Goal: Transaction & Acquisition: Purchase product/service

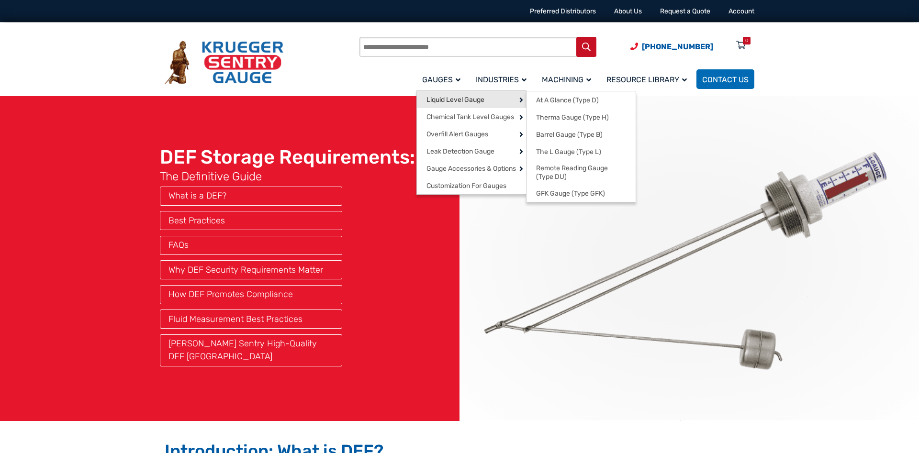
click at [445, 99] on span "Liquid Level Gauge" at bounding box center [455, 100] width 58 height 9
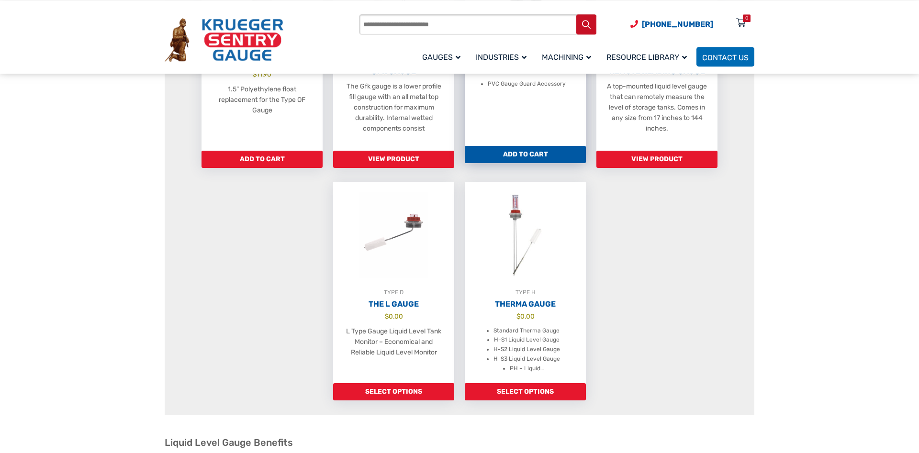
scroll to position [651, 0]
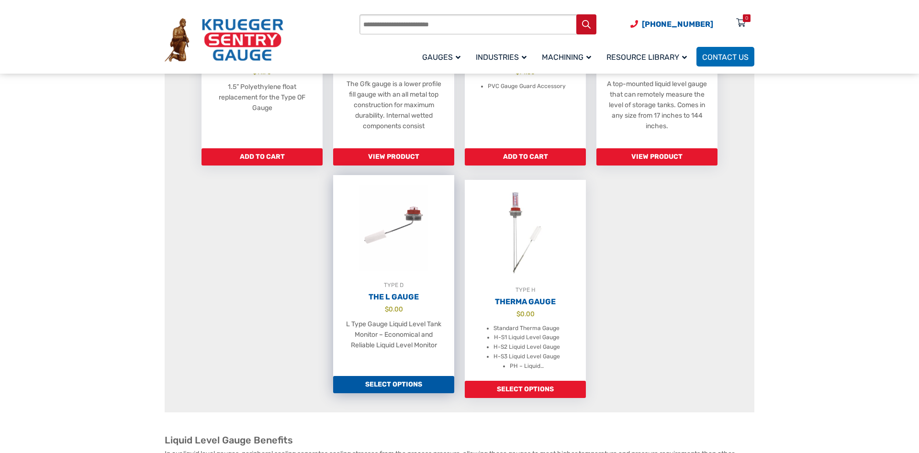
click at [396, 302] on h2 "The L Gauge" at bounding box center [393, 297] width 121 height 10
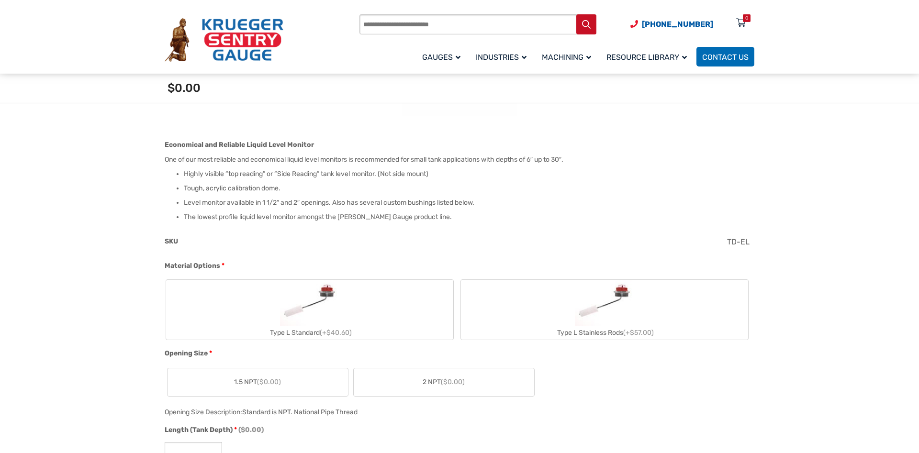
scroll to position [244, 0]
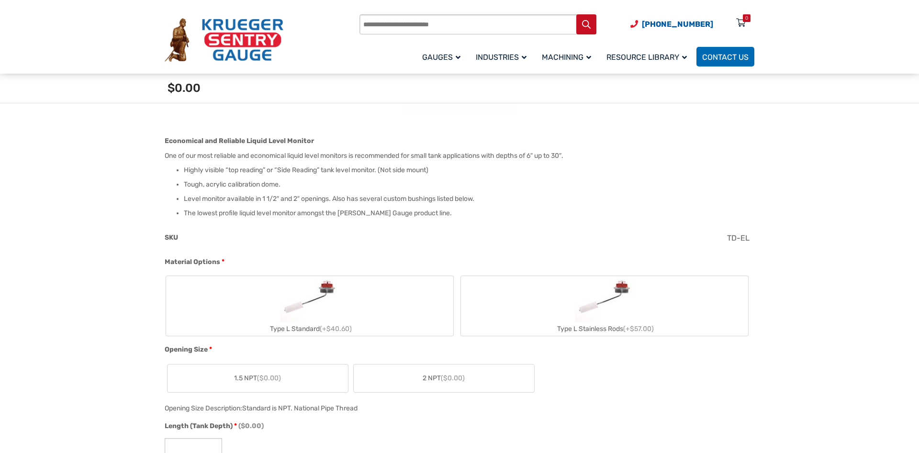
click at [598, 314] on img "Type L Stainless Rods" at bounding box center [605, 299] width 60 height 46
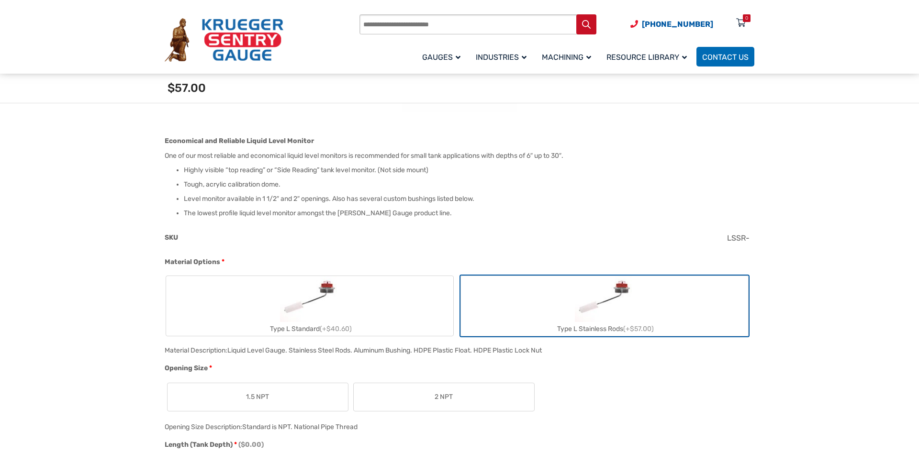
click at [293, 404] on label "1.5 NPT" at bounding box center [257, 397] width 180 height 28
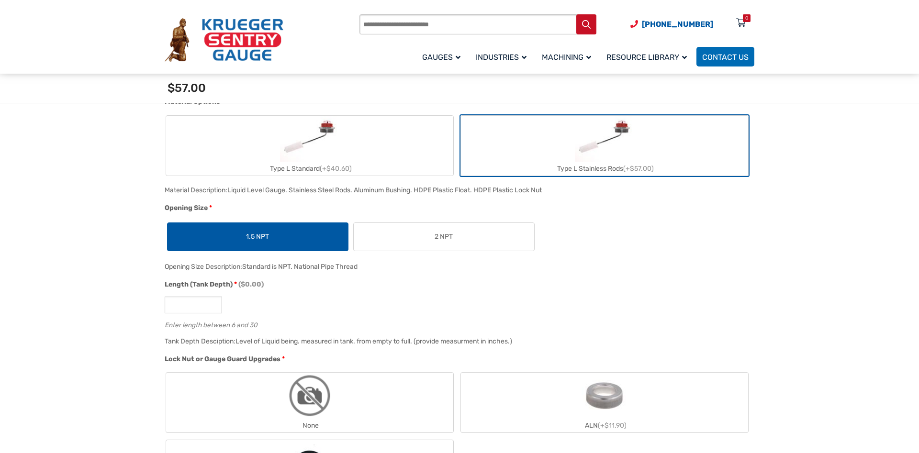
scroll to position [407, 0]
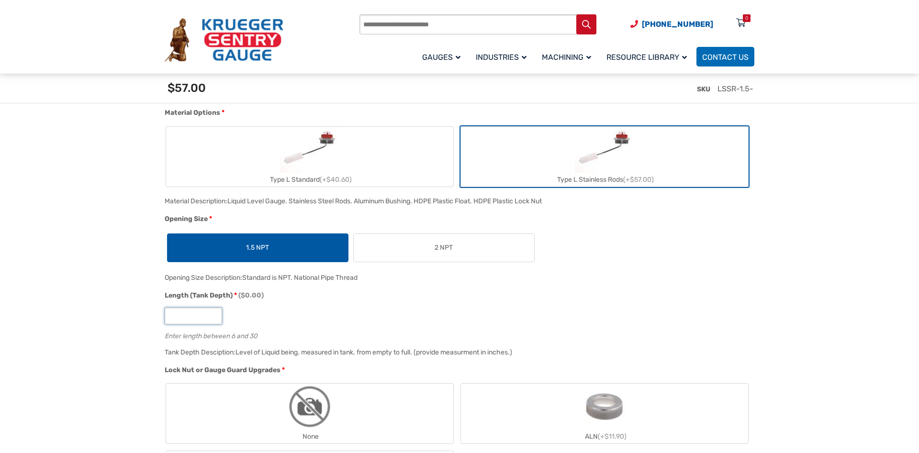
click at [195, 315] on input "Length (Tank Depth) * ($0.00)" at bounding box center [193, 316] width 57 height 17
type input "**"
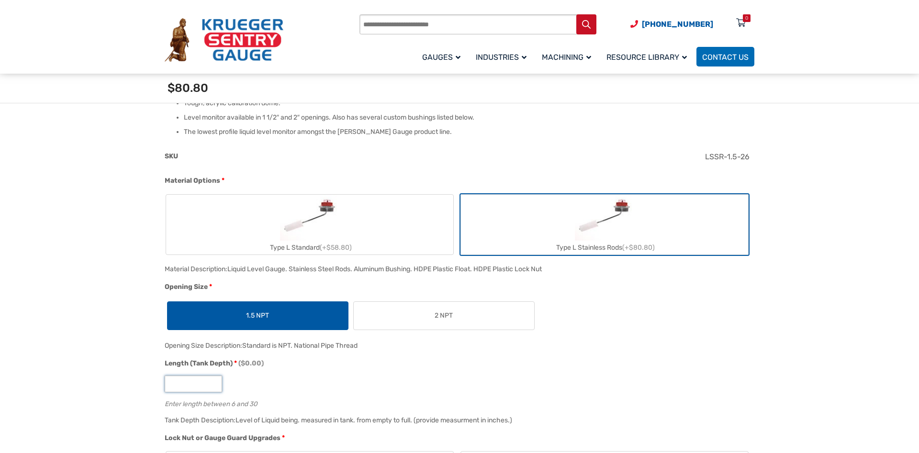
scroll to position [0, 0]
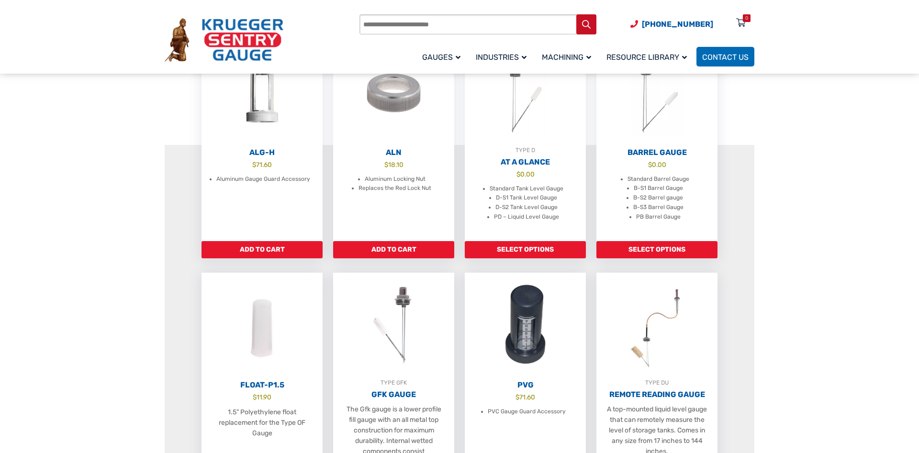
scroll to position [244, 0]
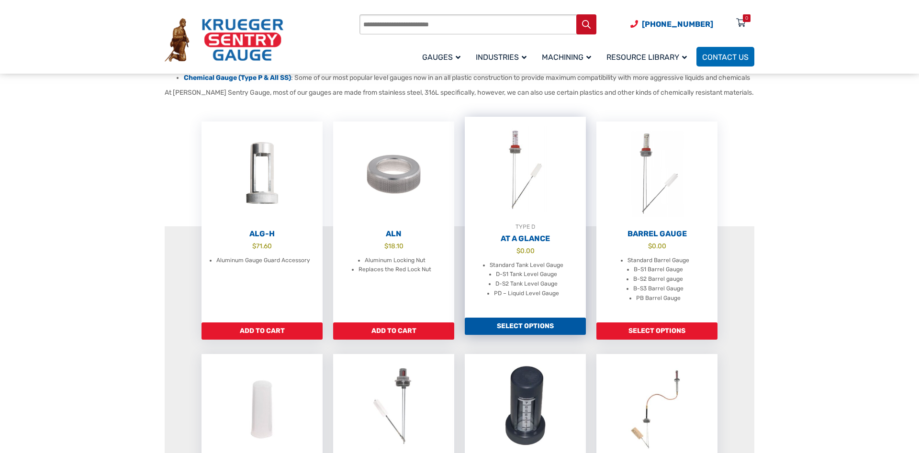
click at [525, 244] on h2 "At A Glance" at bounding box center [525, 239] width 121 height 10
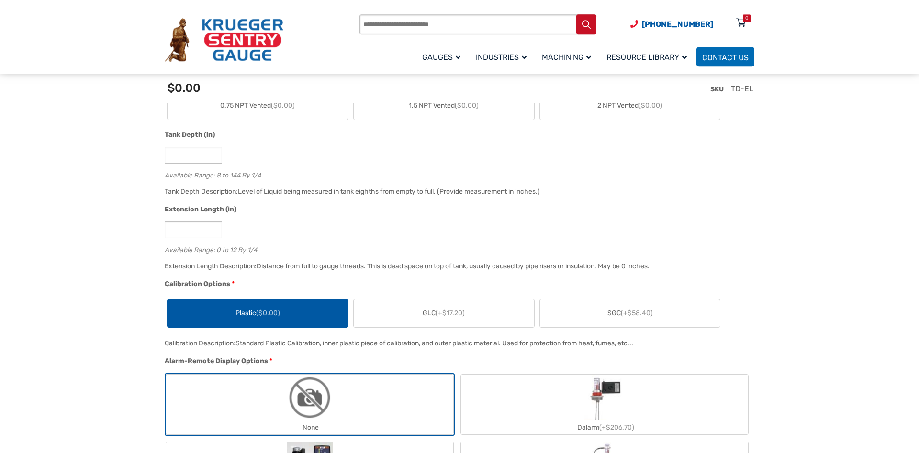
scroll to position [569, 0]
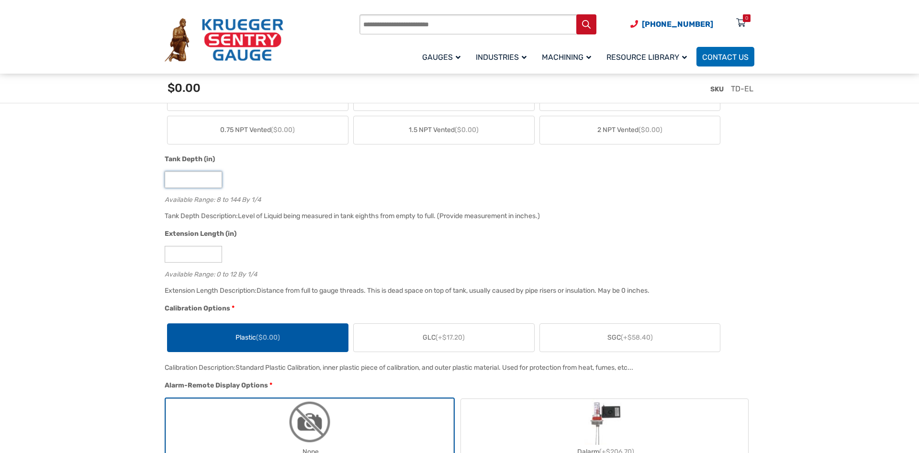
click at [192, 182] on input "*" at bounding box center [193, 179] width 57 height 17
type input "*"
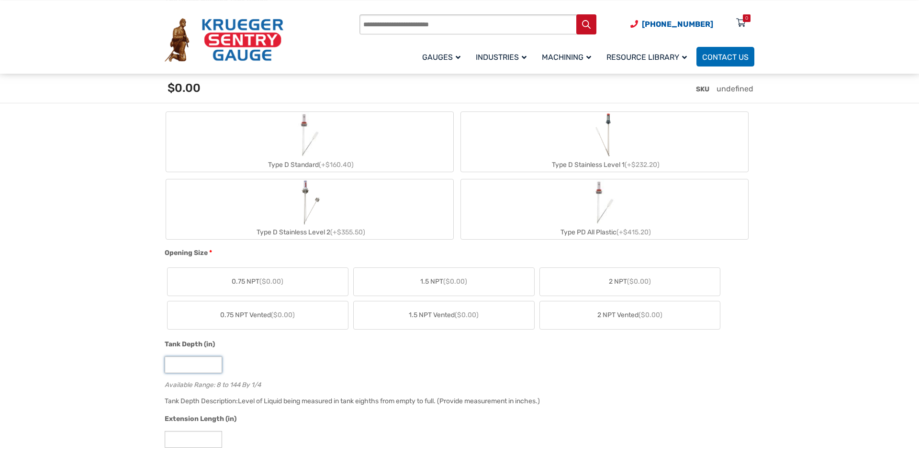
scroll to position [244, 0]
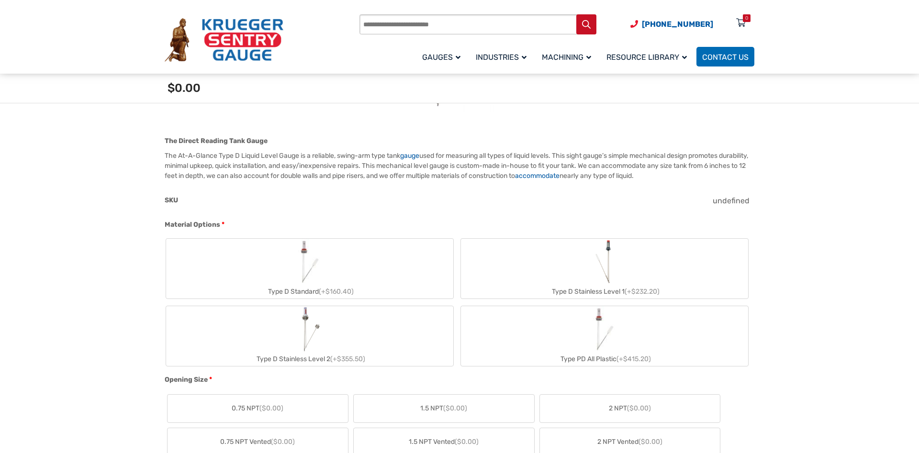
click at [564, 289] on div "Type D Stainless Level 1 (+$232.20)" at bounding box center [604, 292] width 287 height 14
type input "*"
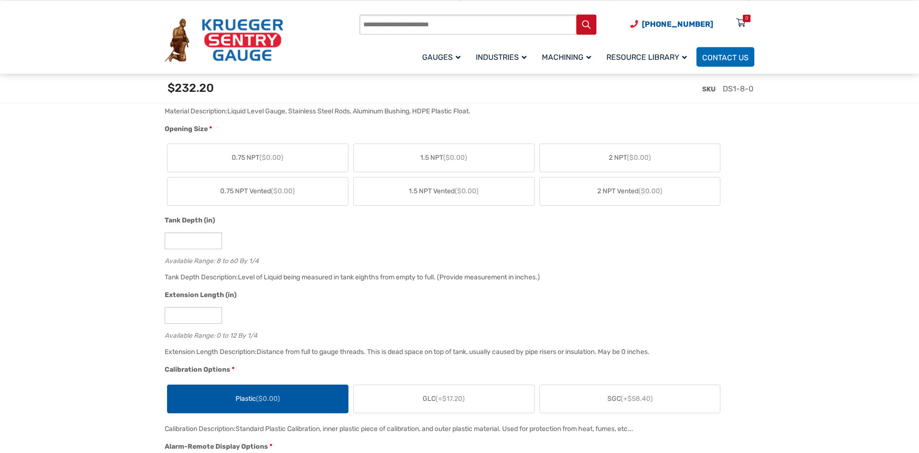
scroll to position [488, 0]
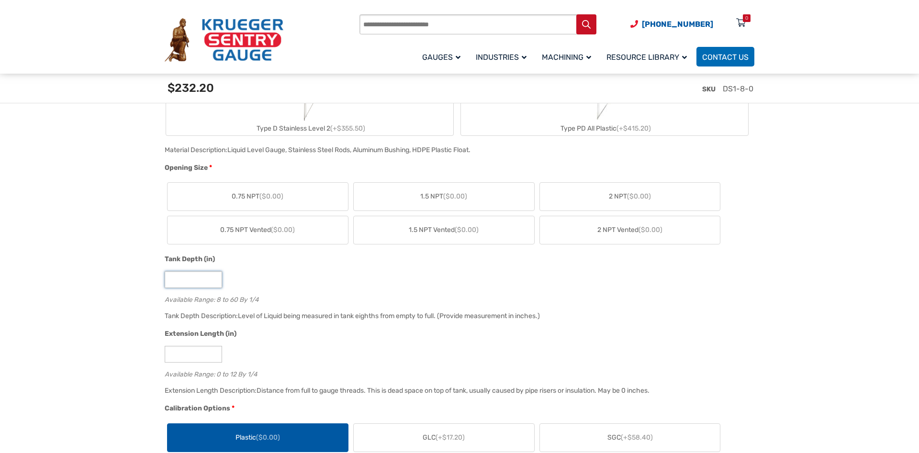
click at [200, 282] on input "*" at bounding box center [193, 279] width 57 height 17
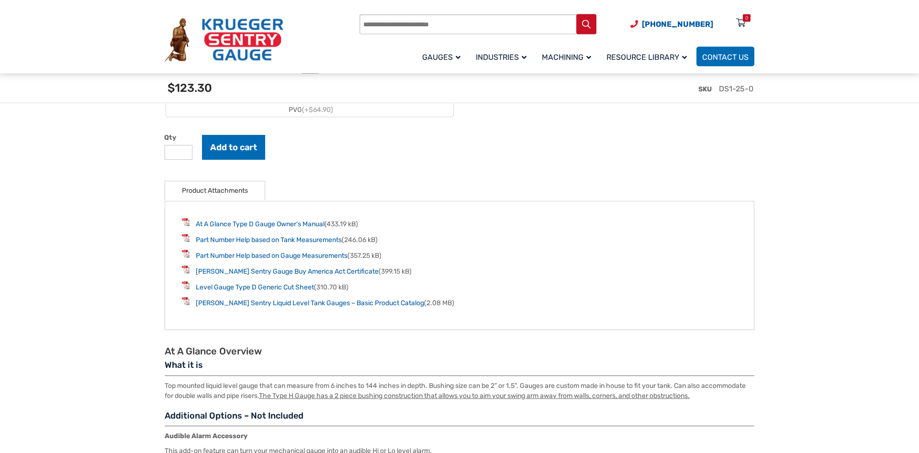
scroll to position [1220, 0]
type input "**"
click at [302, 304] on link "[PERSON_NAME] Sentry Liquid Level Tank Gauges – Basic Product Catalog" at bounding box center [310, 303] width 228 height 8
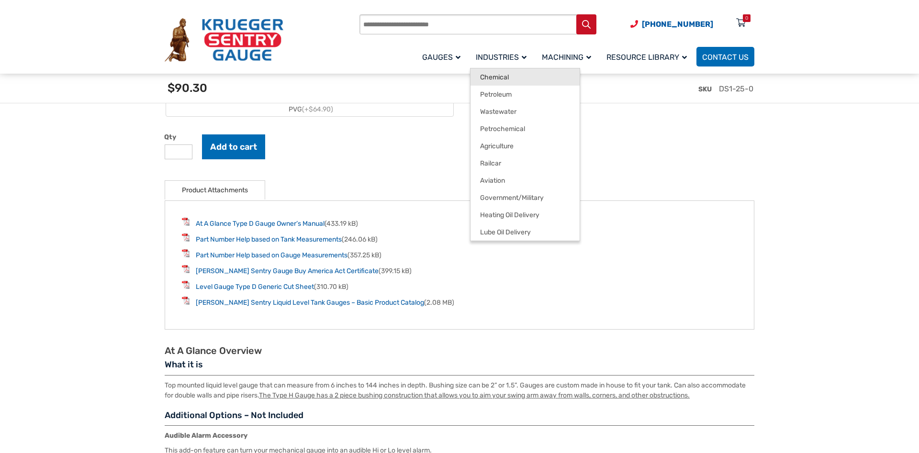
click at [491, 78] on span "Chemical" at bounding box center [494, 77] width 29 height 9
